Goal: Transaction & Acquisition: Purchase product/service

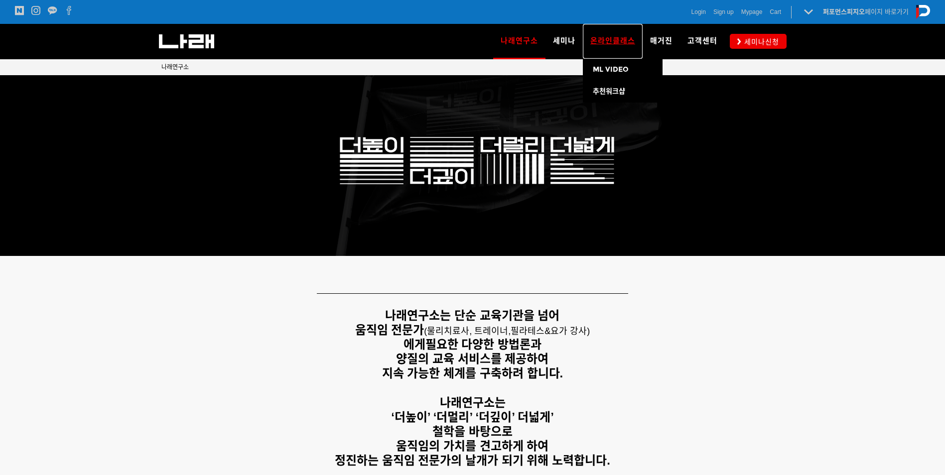
click at [614, 36] on link "온라인클래스" at bounding box center [613, 41] width 60 height 35
click at [615, 72] on span "ML VIDEO" at bounding box center [611, 69] width 36 height 8
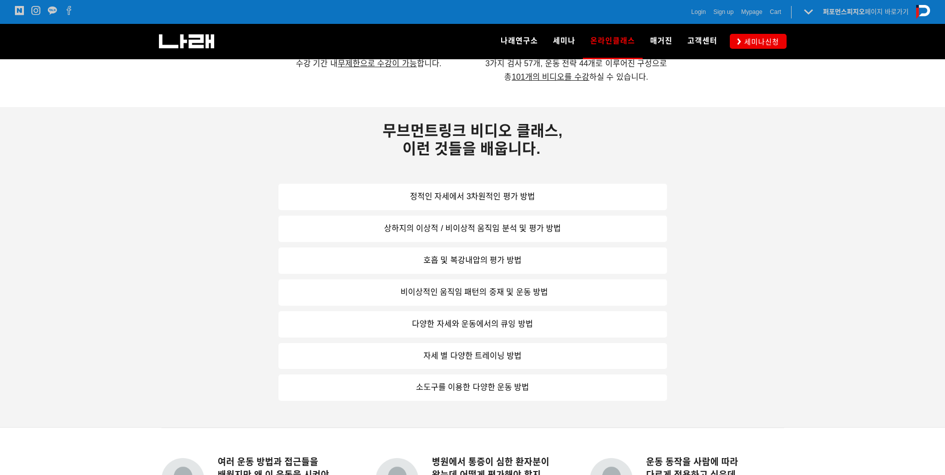
scroll to position [648, 0]
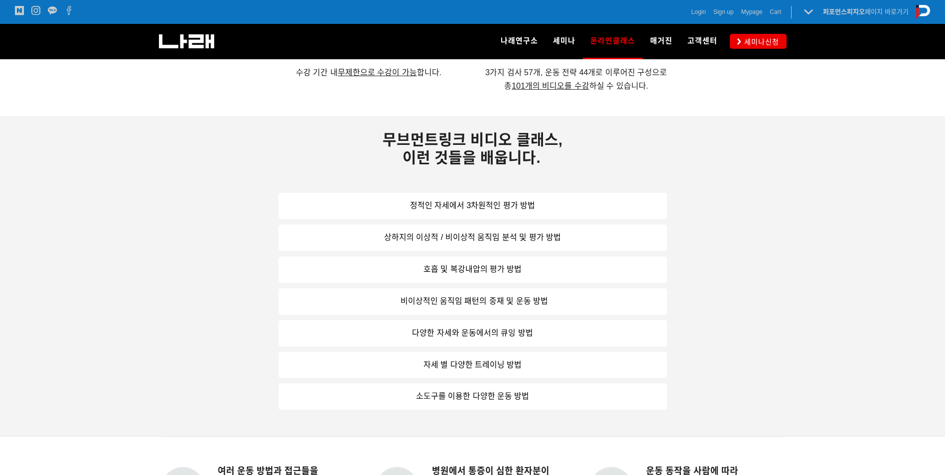
click at [495, 397] on link "소도구를 이용한 다양한 운동 방법" at bounding box center [472, 397] width 389 height 26
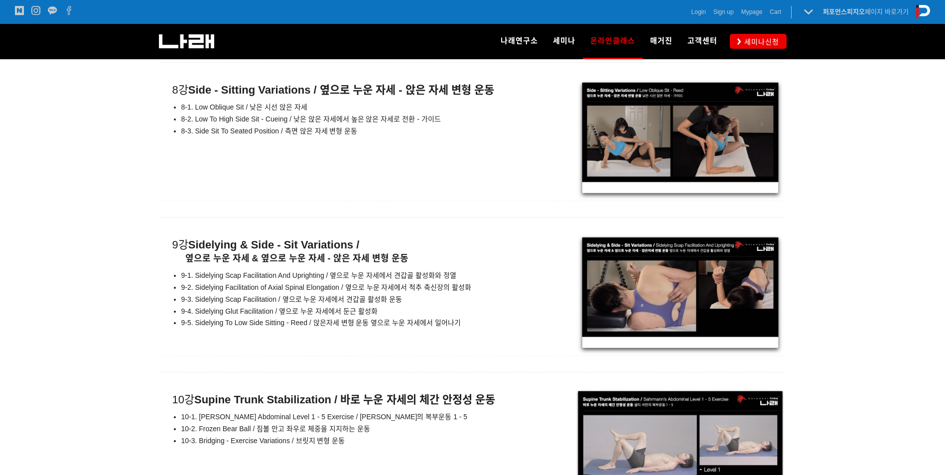
scroll to position [7073, 0]
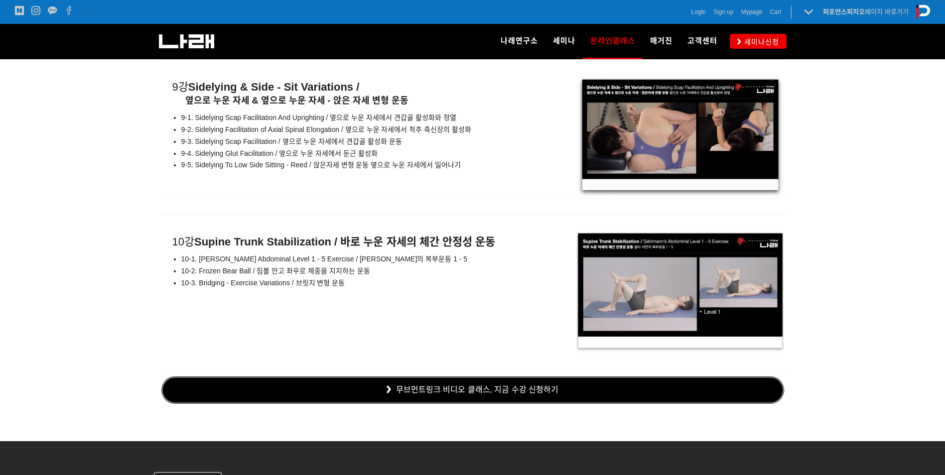
click at [522, 386] on link "무브먼트링크 비디오 클래스, 지금 수강 신청하기" at bounding box center [472, 390] width 623 height 27
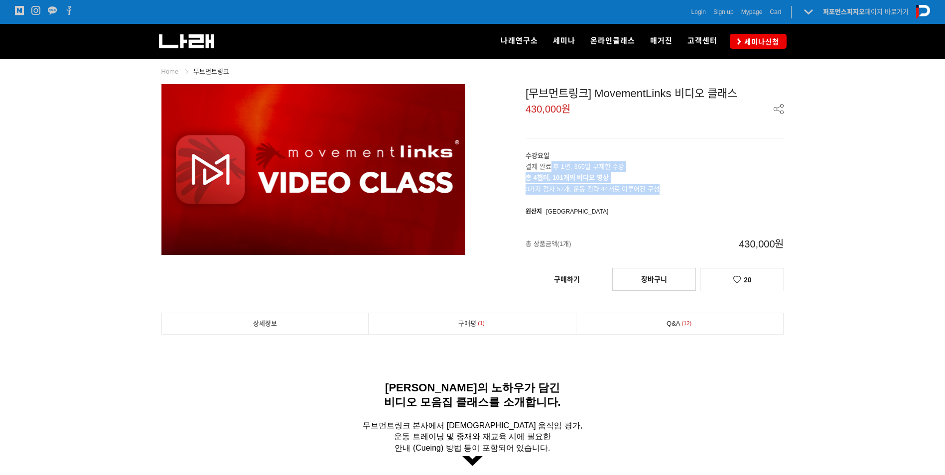
drag, startPoint x: 552, startPoint y: 163, endPoint x: 676, endPoint y: 191, distance: 127.0
click at [676, 191] on div "수강요일 결제 완료 후 1년, 365일 무제한 수강 총 4챕터, 101개의 비디오 영상 3가지 검사 57개, 운동 전략 44개로 이루어진 구성" at bounding box center [654, 172] width 259 height 44
drag, startPoint x: 676, startPoint y: 191, endPoint x: 703, endPoint y: 231, distance: 48.8
click at [694, 226] on div "총 상품금액(1개) 430,000원" at bounding box center [654, 246] width 259 height 43
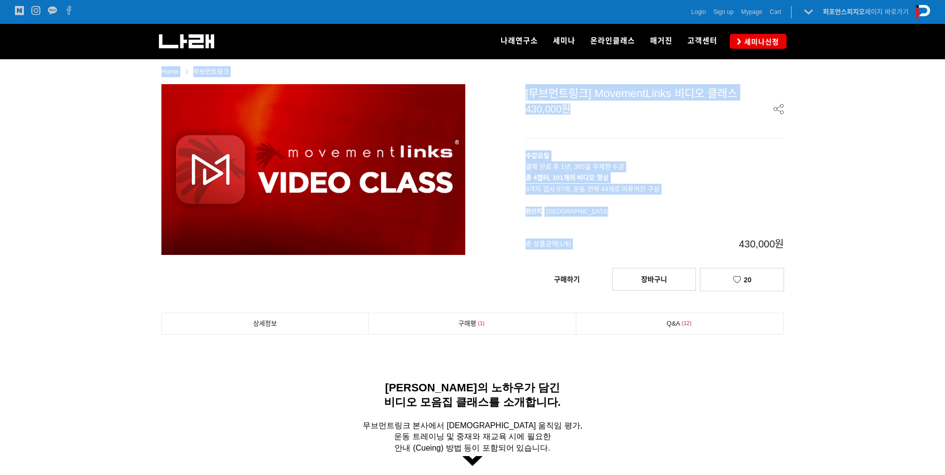
drag, startPoint x: 718, startPoint y: 236, endPoint x: 798, endPoint y: 244, distance: 81.1
drag, startPoint x: 740, startPoint y: 242, endPoint x: 792, endPoint y: 246, distance: 51.9
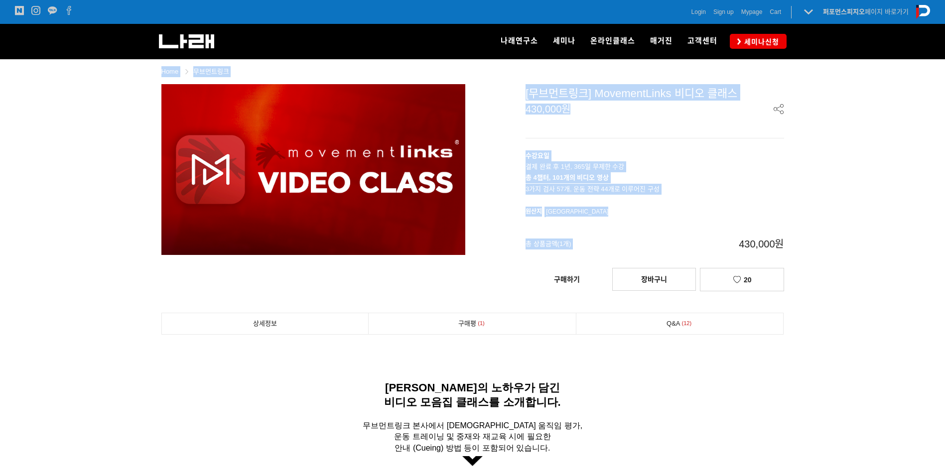
drag, startPoint x: 792, startPoint y: 246, endPoint x: 656, endPoint y: 239, distance: 136.1
click at [656, 239] on span "430,000원" at bounding box center [719, 244] width 129 height 33
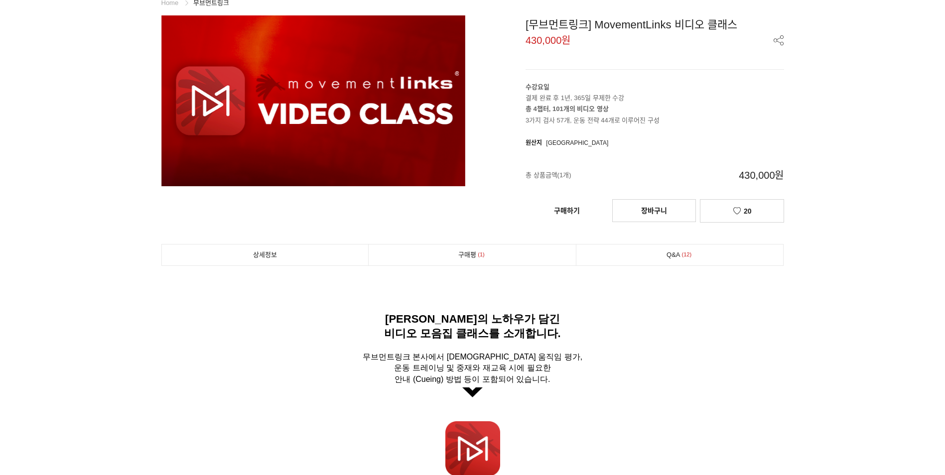
scroll to position [149, 0]
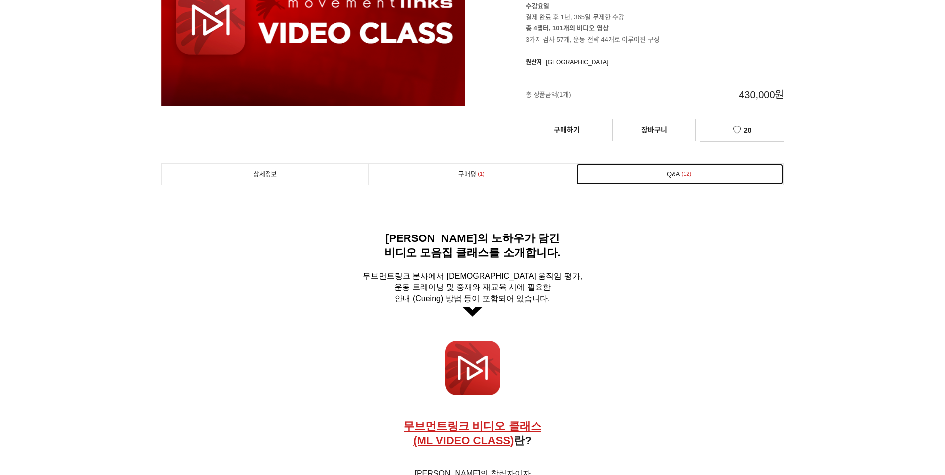
click at [679, 179] on link "Q&A 12" at bounding box center [679, 174] width 207 height 21
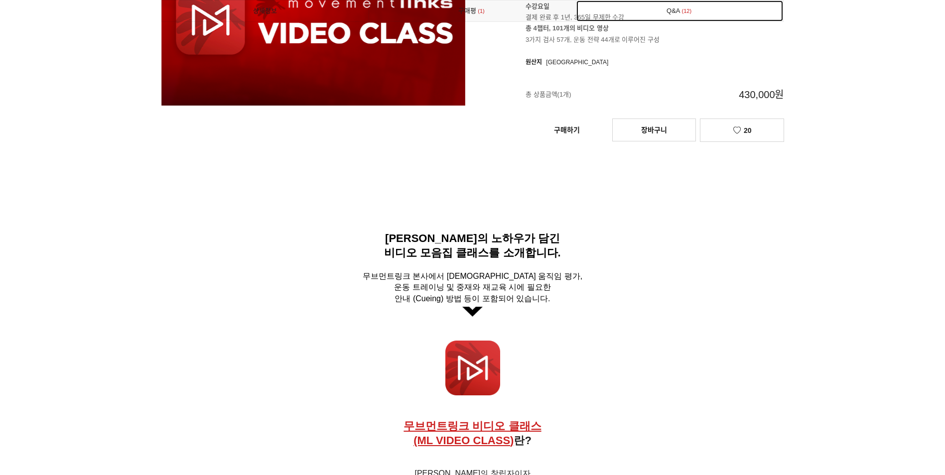
scroll to position [7752, 0]
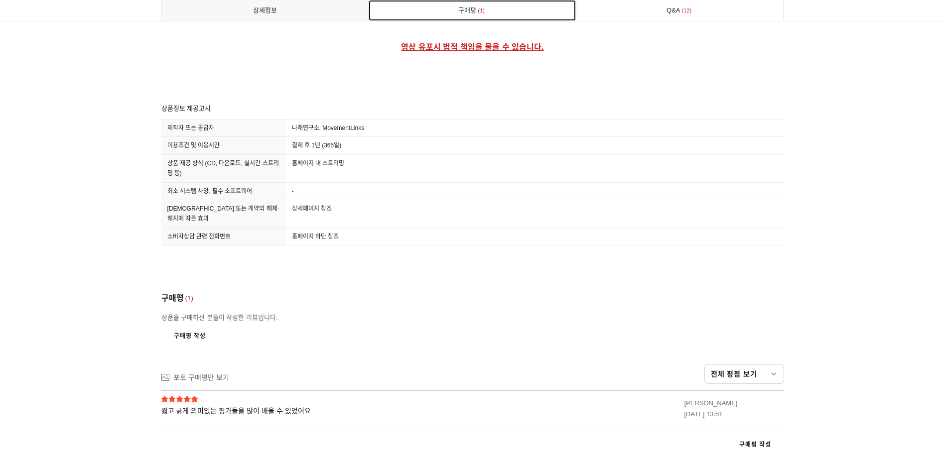
click at [469, 7] on link "구매평 1" at bounding box center [472, 10] width 207 height 21
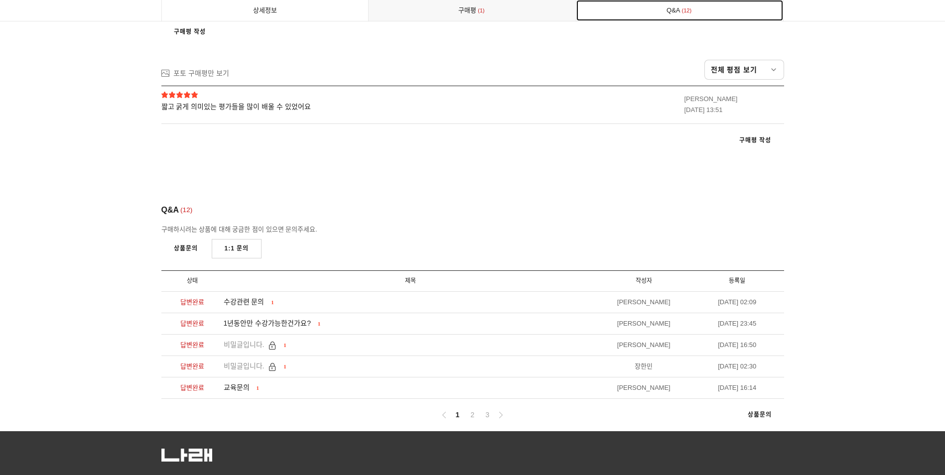
click at [665, 5] on link "Q&A 12" at bounding box center [679, 10] width 207 height 21
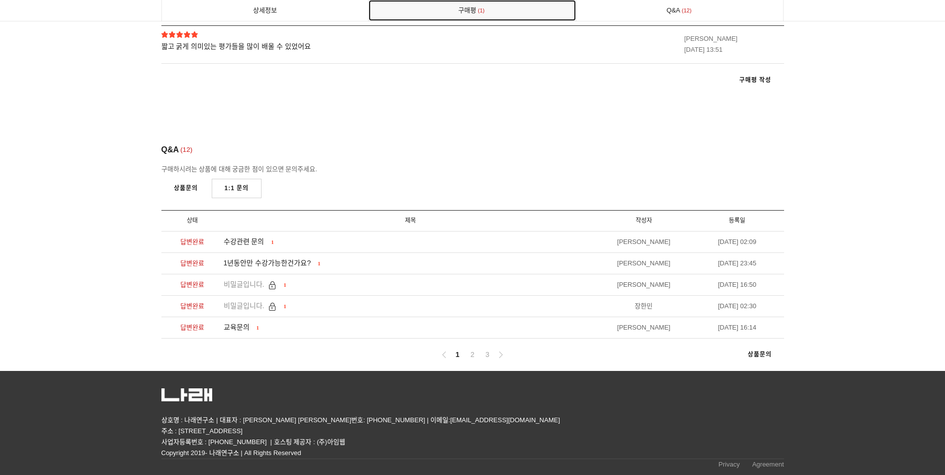
click at [468, 8] on link "구매평 1" at bounding box center [472, 10] width 207 height 21
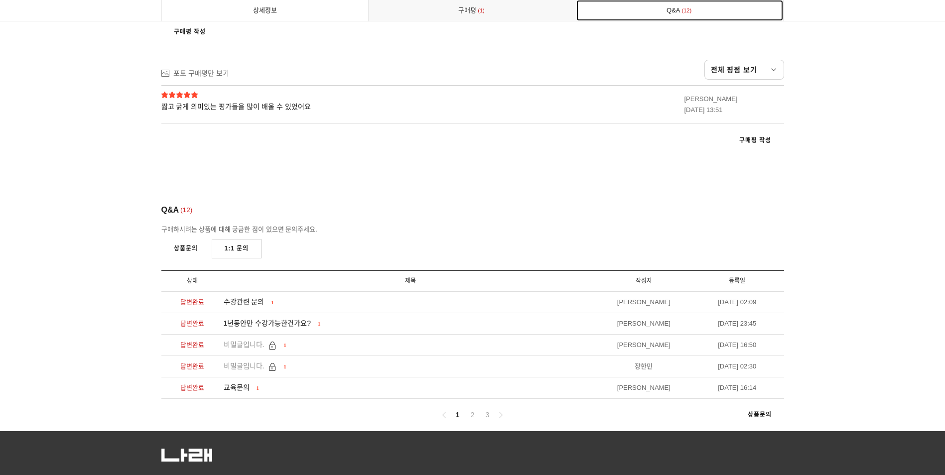
click at [636, 10] on link "Q&A 12" at bounding box center [679, 10] width 207 height 21
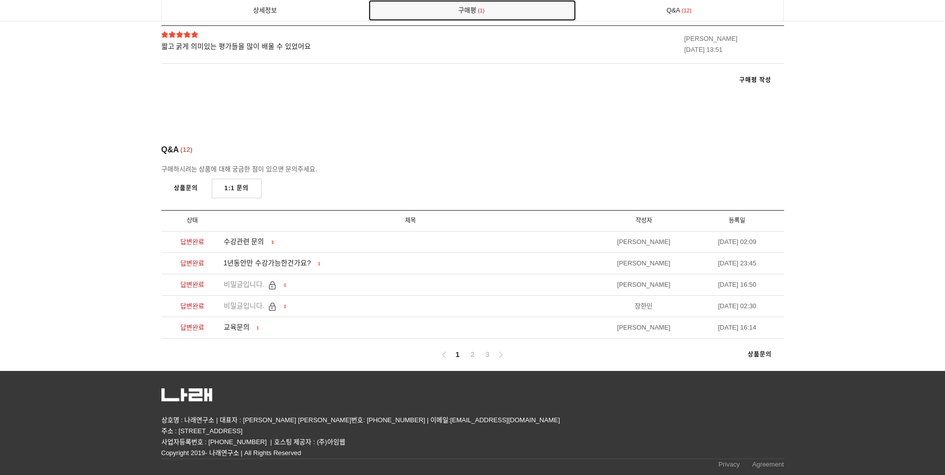
click at [496, 7] on link "구매평 1" at bounding box center [472, 10] width 207 height 21
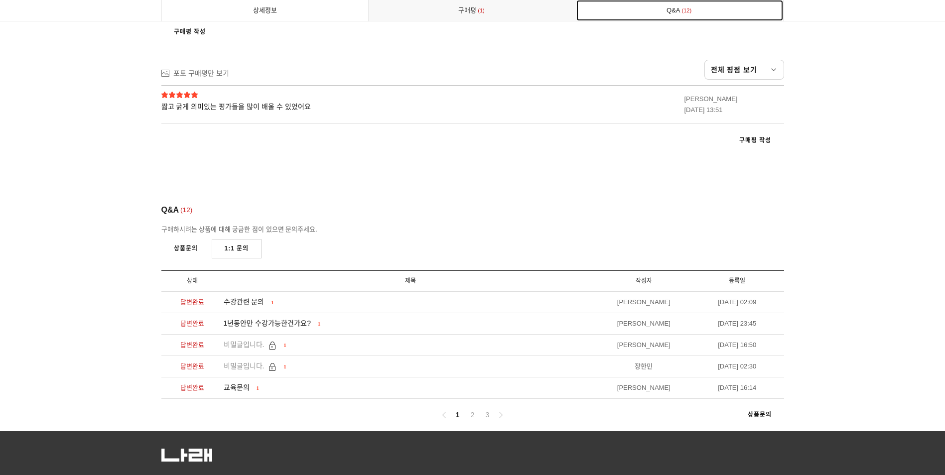
click at [616, 11] on link "Q&A 12" at bounding box center [679, 10] width 207 height 21
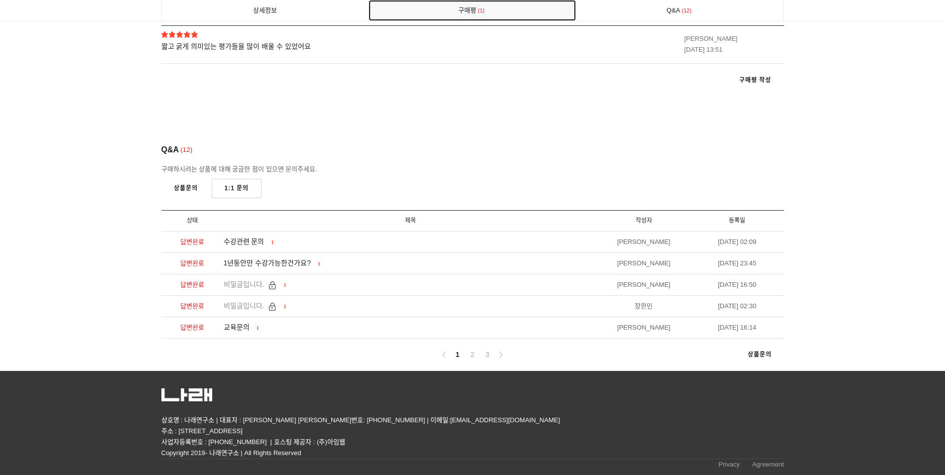
click at [463, 8] on link "구매평 1" at bounding box center [472, 10] width 207 height 21
